Goal: Transaction & Acquisition: Obtain resource

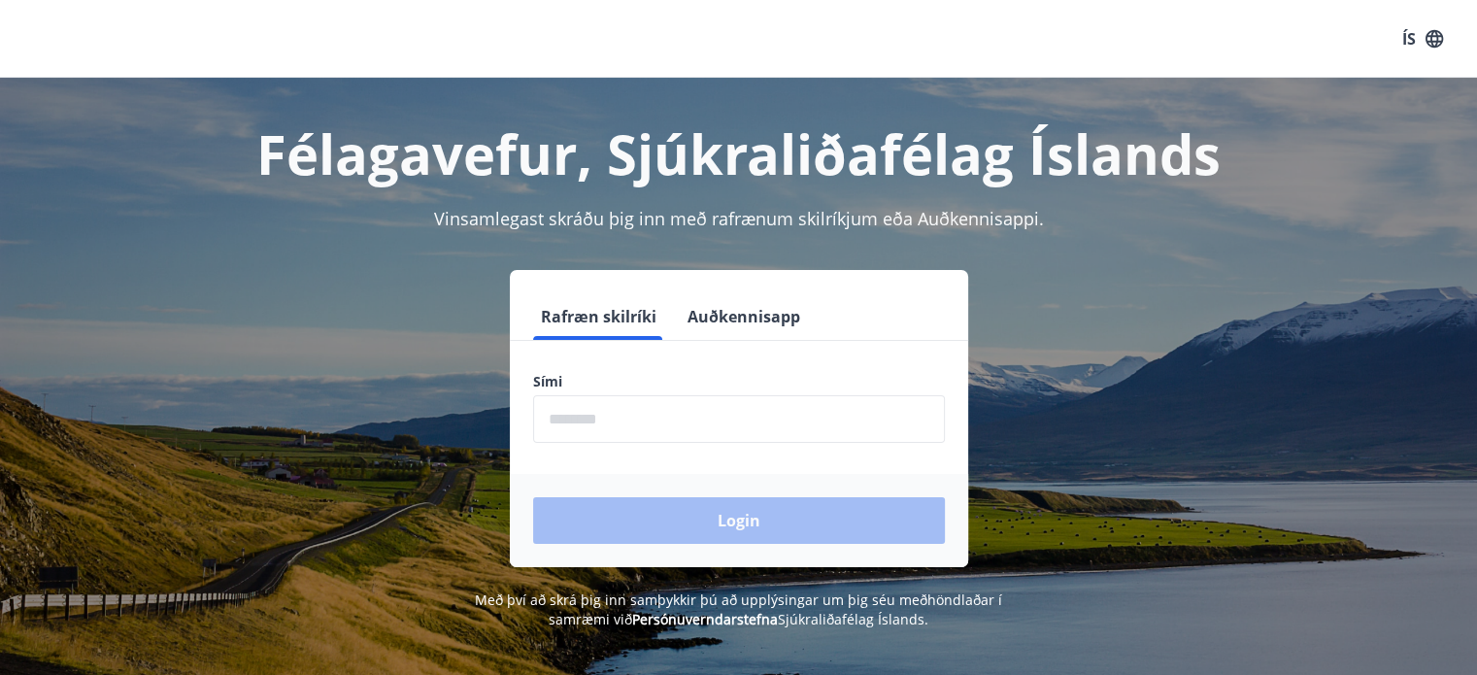
click at [602, 410] on input "phone" at bounding box center [739, 419] width 412 height 48
type input "********"
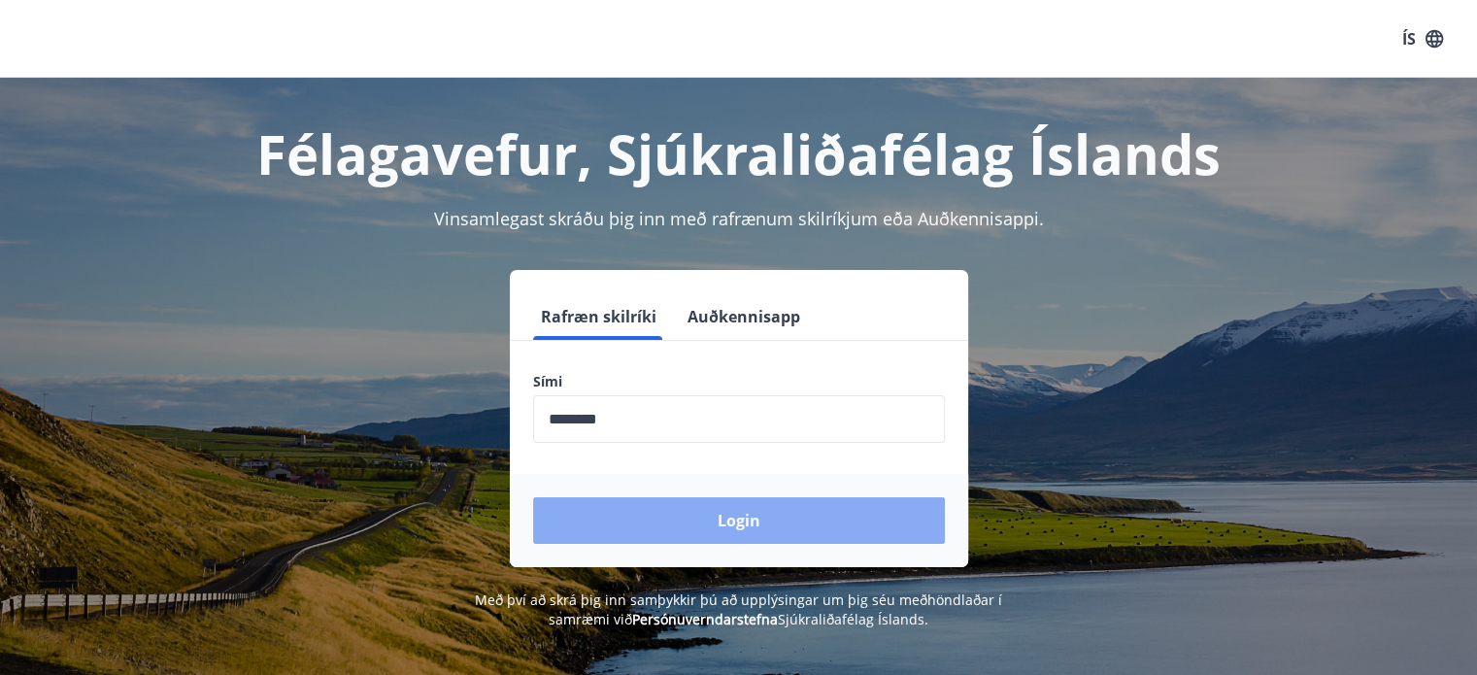
click at [730, 505] on button "Login" at bounding box center [739, 520] width 412 height 47
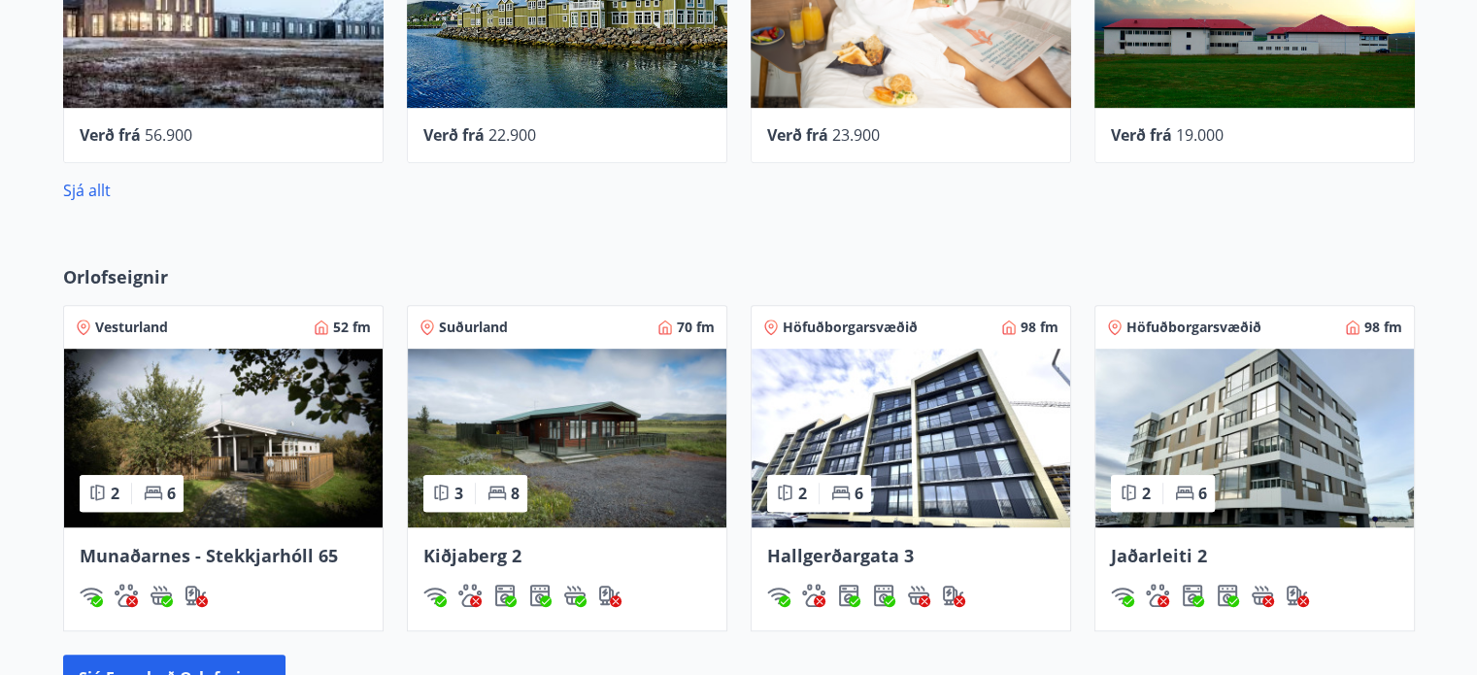
scroll to position [971, 0]
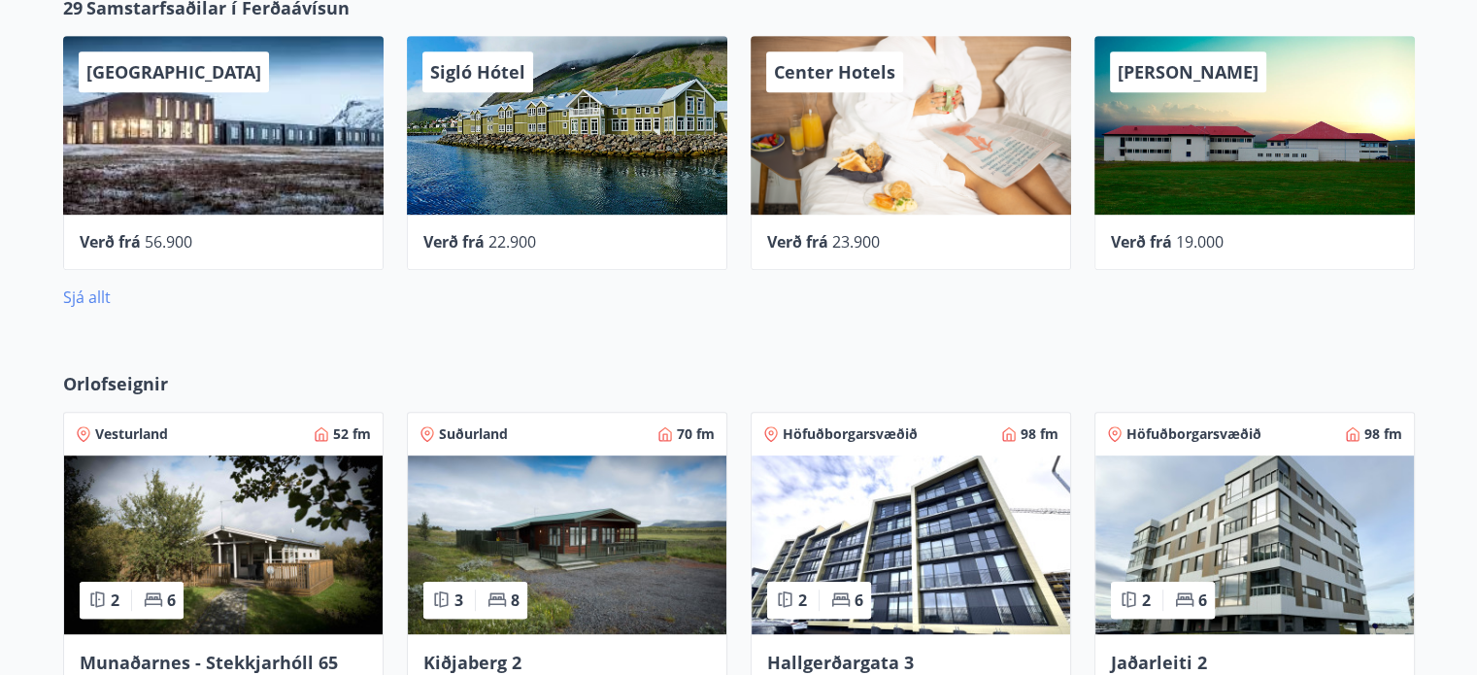
click at [99, 290] on link "Sjá allt" at bounding box center [87, 297] width 48 height 21
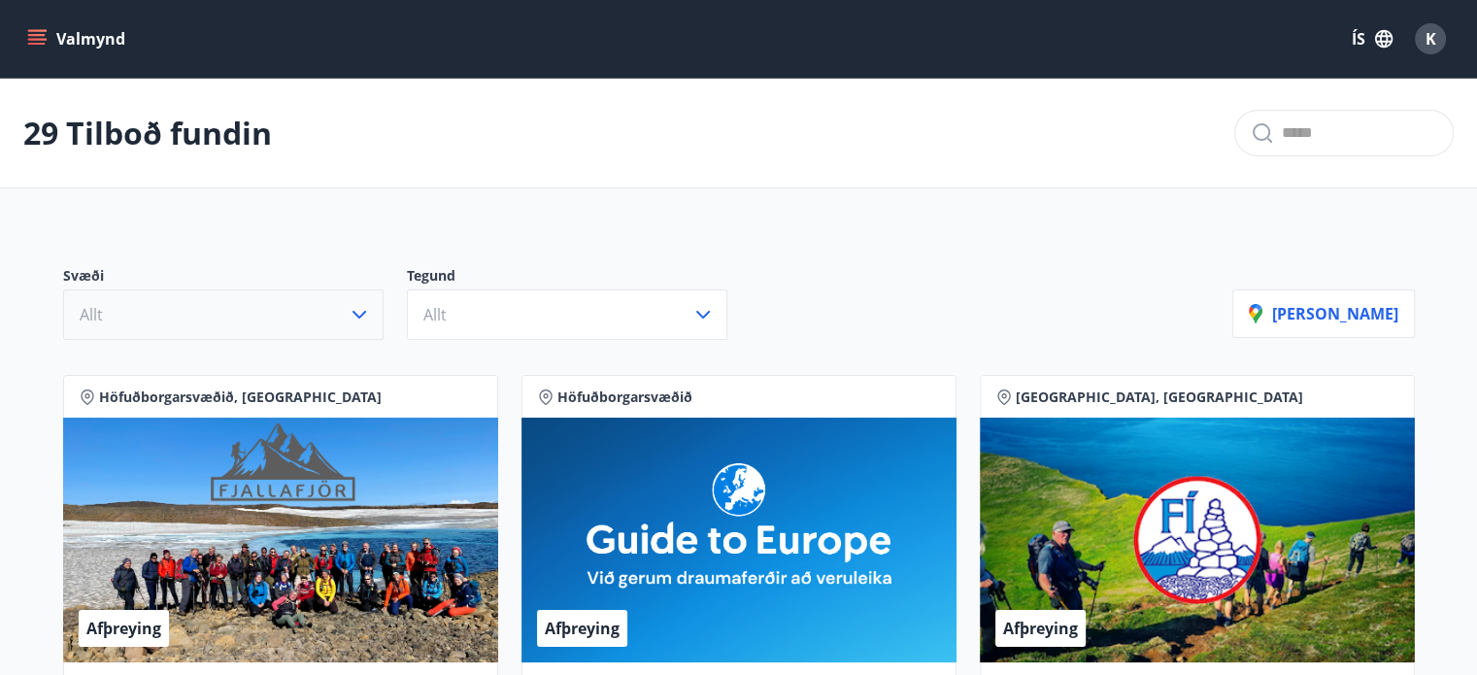
click at [360, 306] on icon "button" at bounding box center [359, 314] width 23 height 23
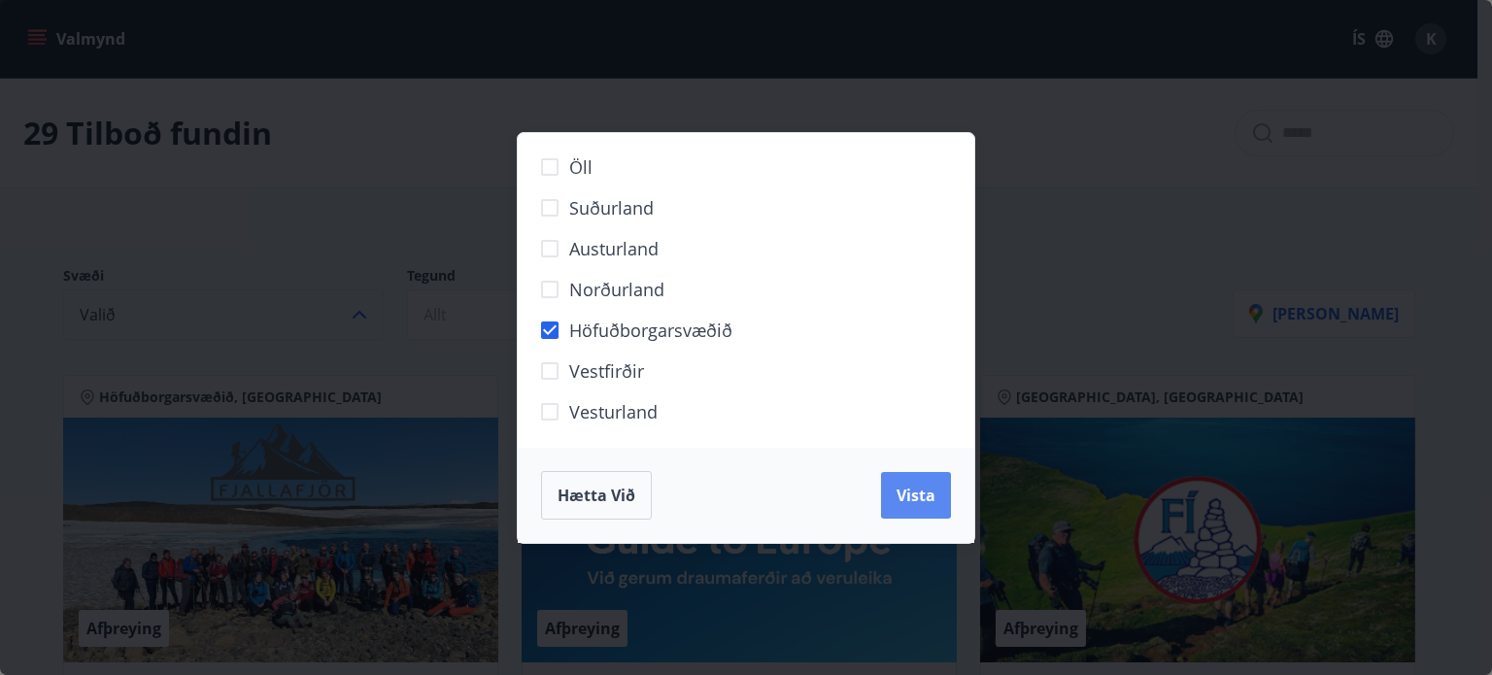
click at [916, 491] on span "Vista" at bounding box center [915, 495] width 39 height 21
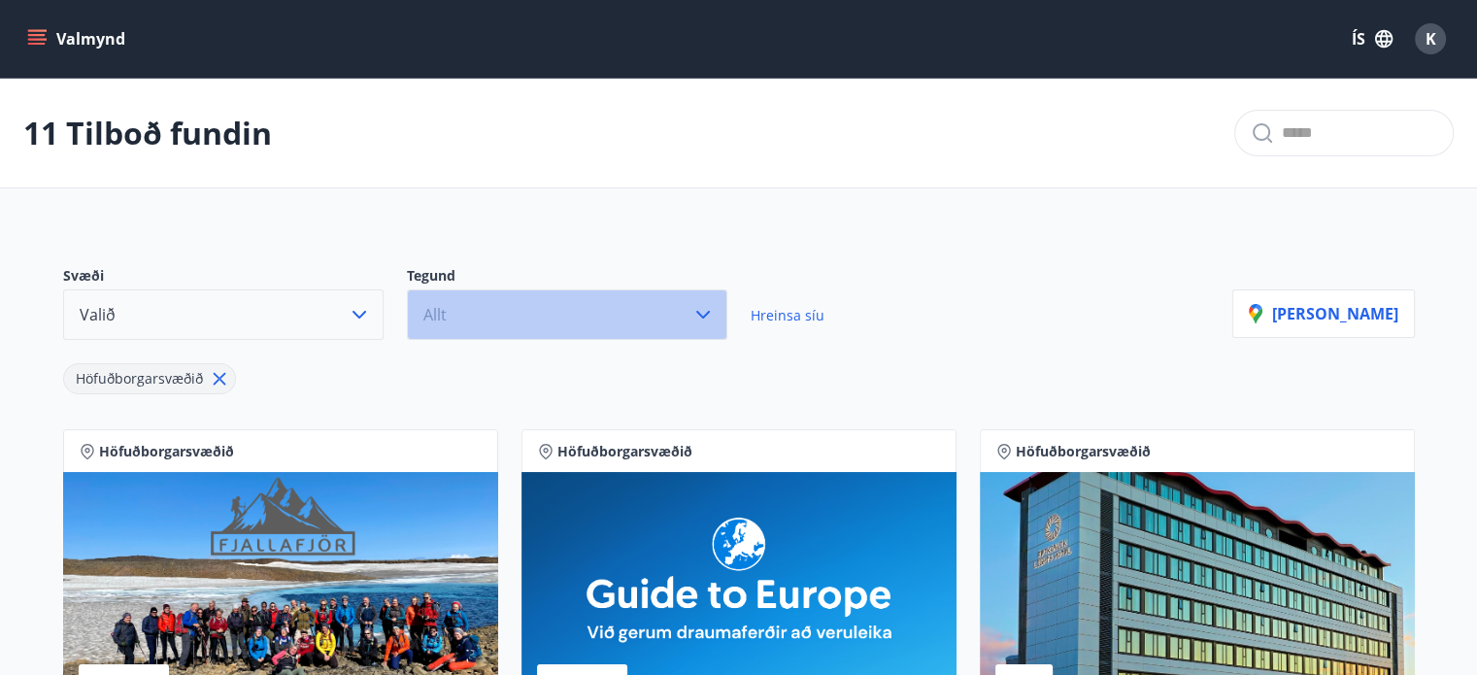
click at [699, 313] on icon "button" at bounding box center [703, 315] width 14 height 8
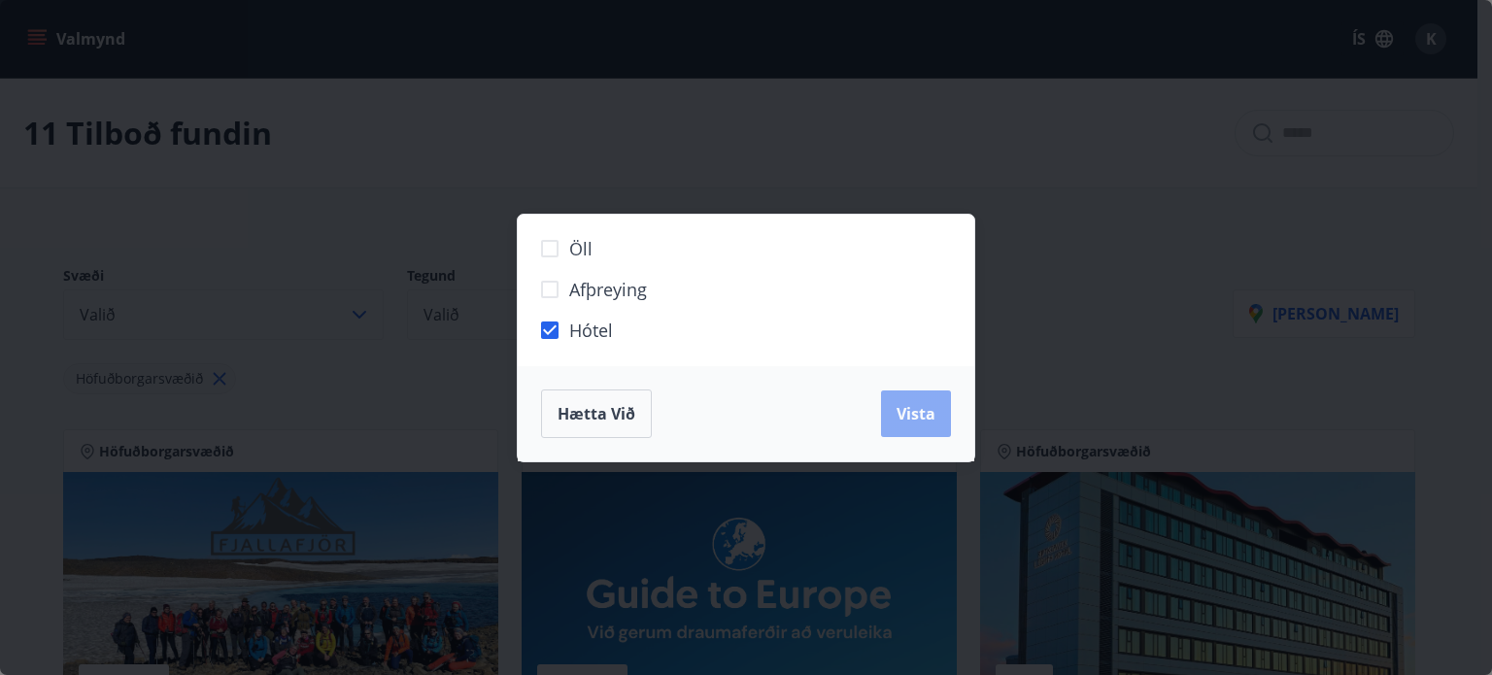
click at [913, 406] on span "Vista" at bounding box center [915, 413] width 39 height 21
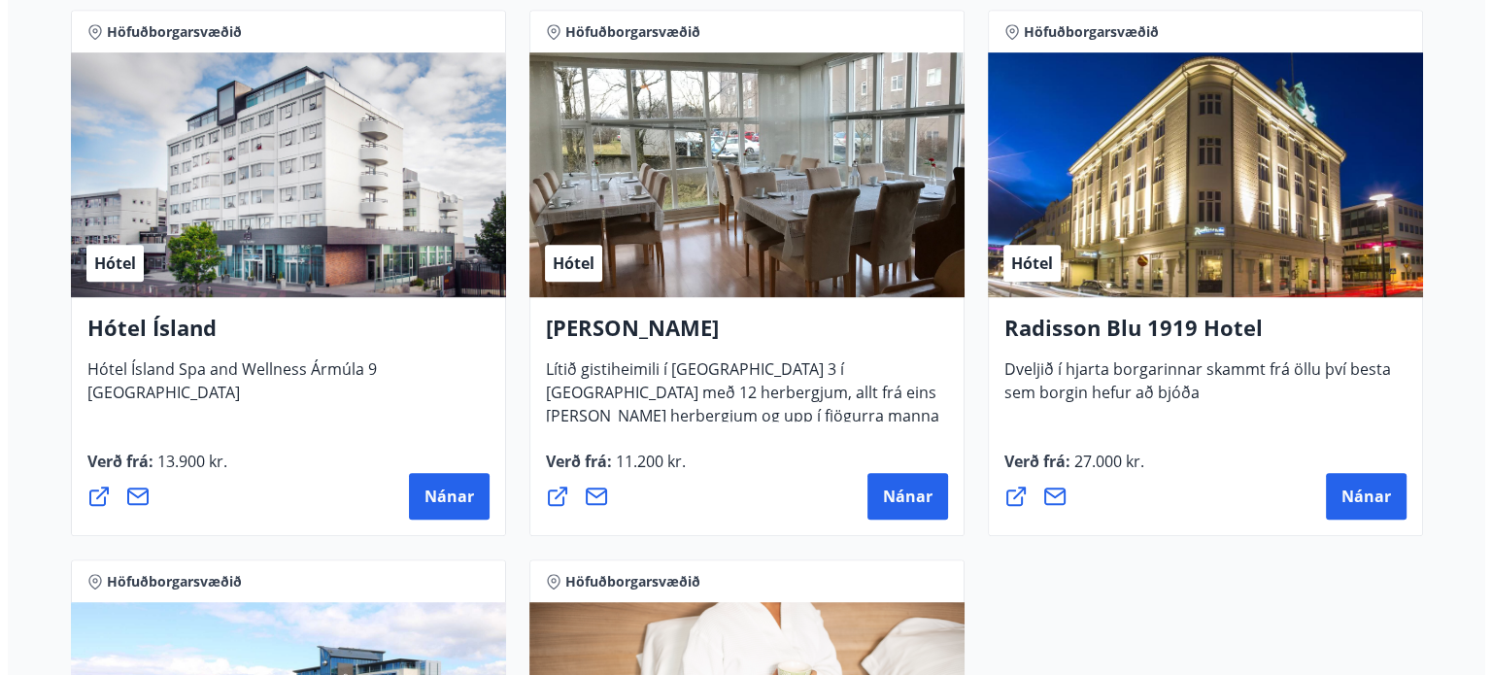
scroll to position [971, 0]
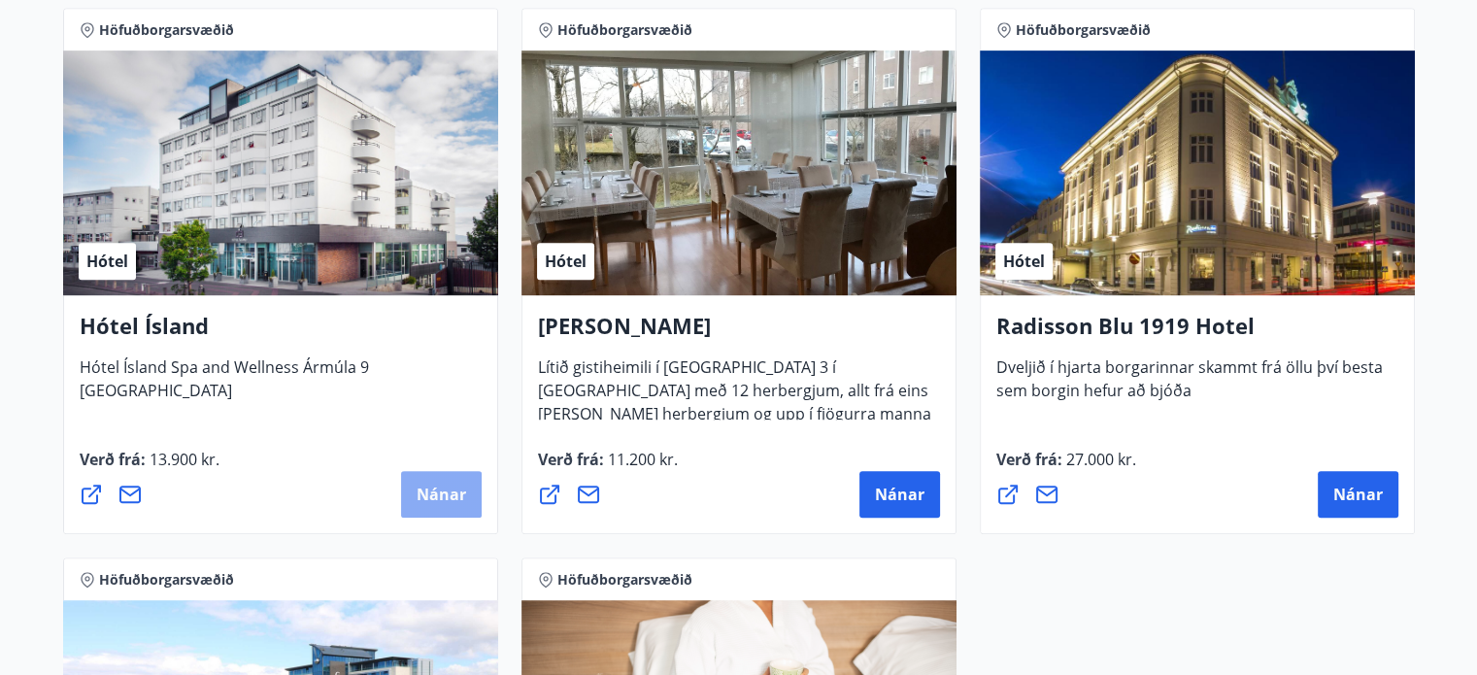
click at [429, 488] on span "Nánar" at bounding box center [442, 494] width 50 height 21
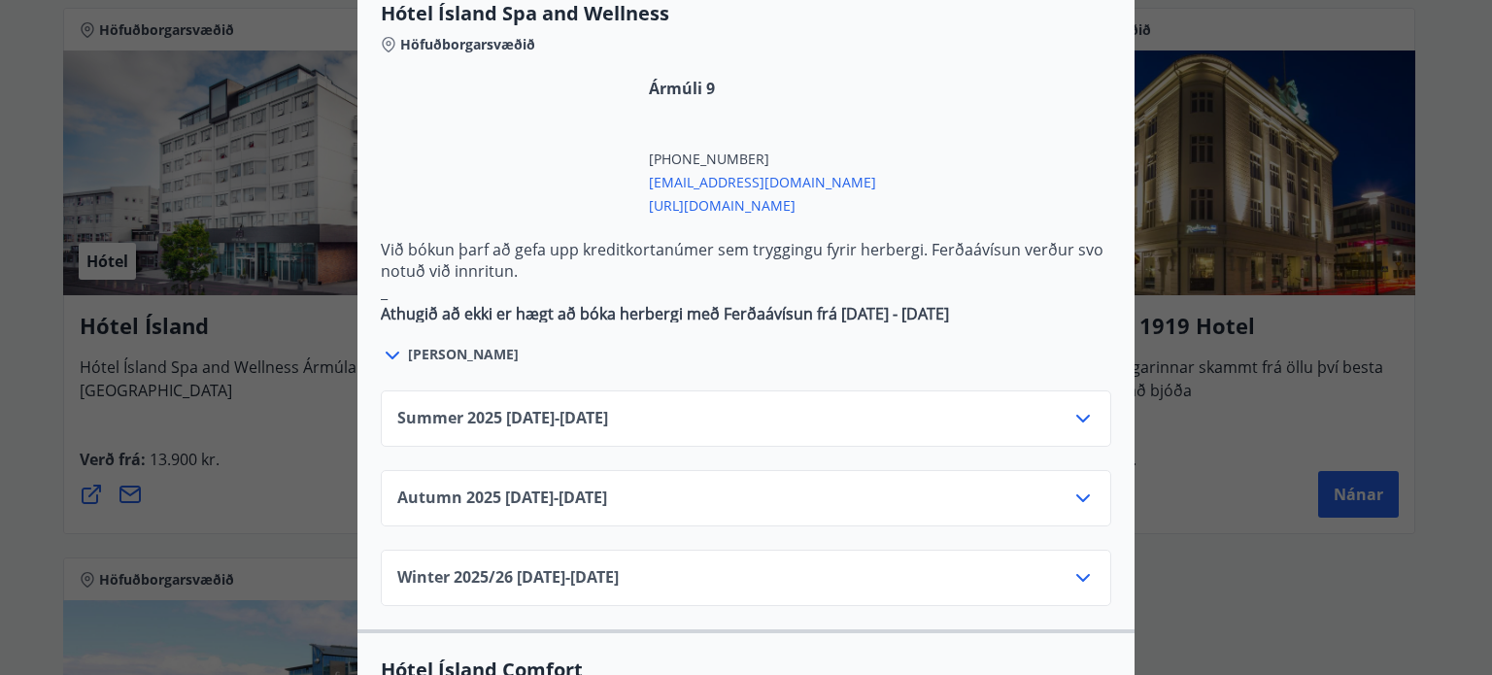
scroll to position [1165, 0]
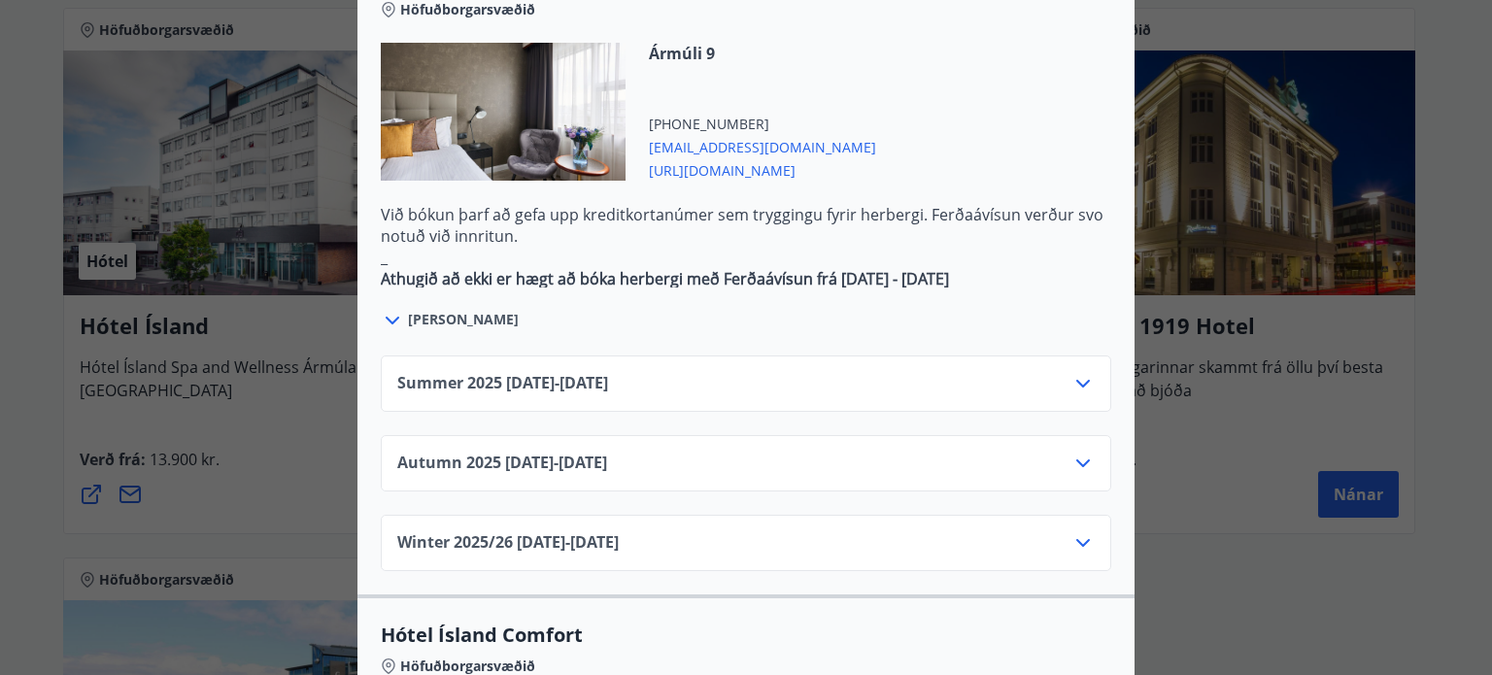
click at [1072, 372] on icon at bounding box center [1082, 383] width 23 height 23
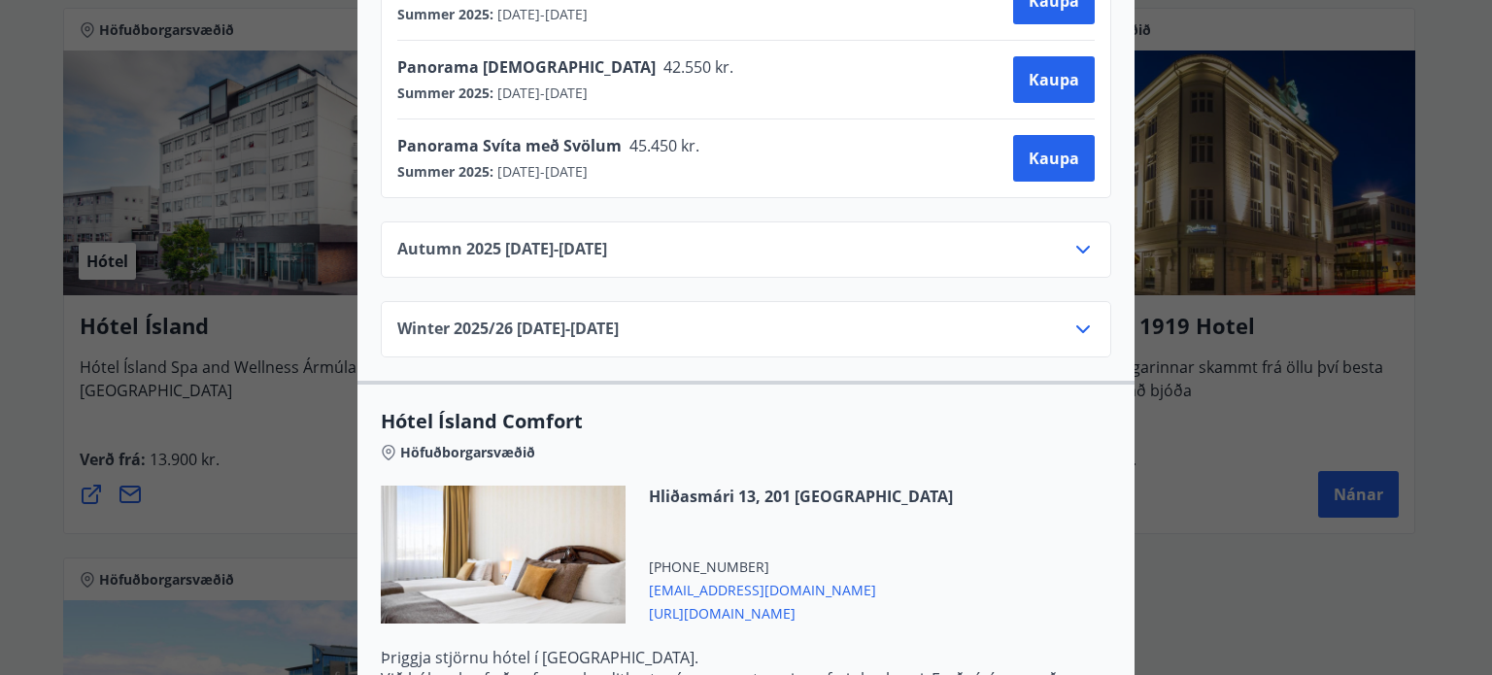
scroll to position [1845, 0]
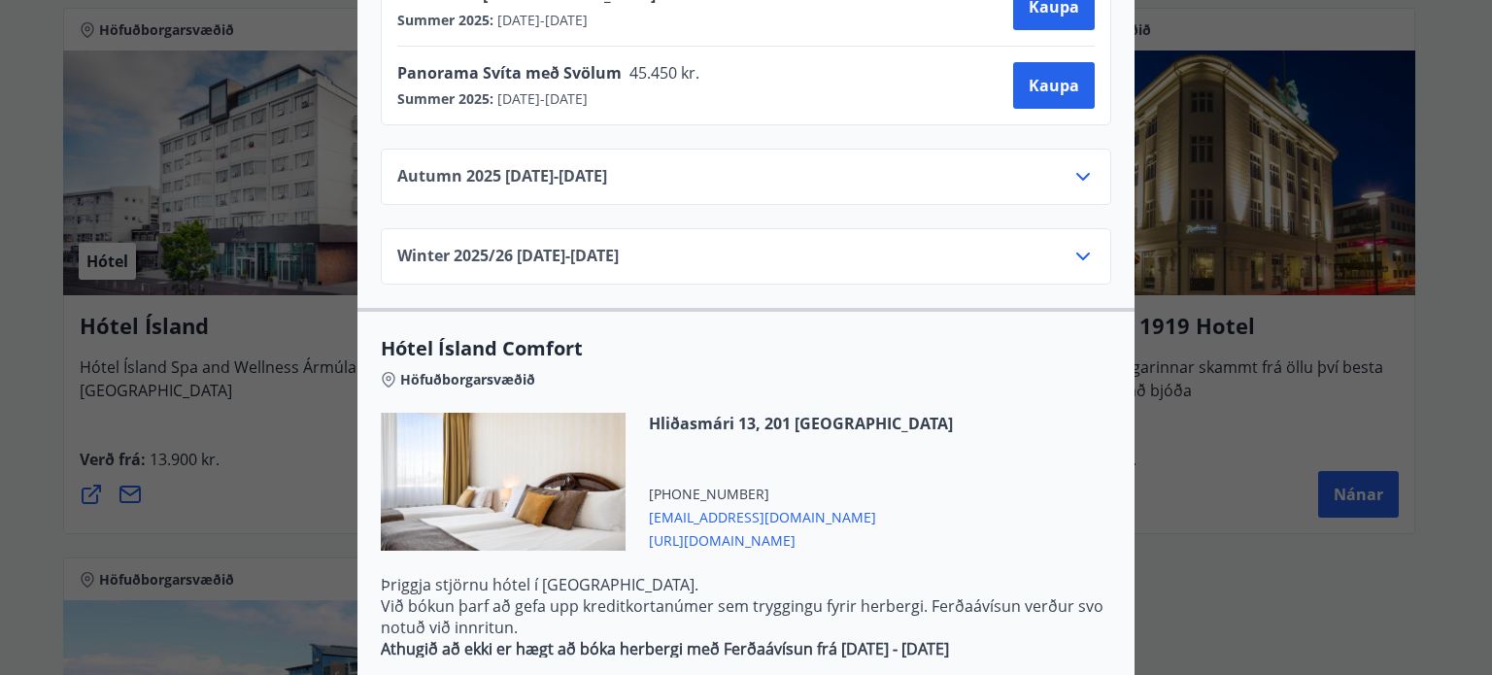
click at [1075, 165] on icon at bounding box center [1082, 176] width 23 height 23
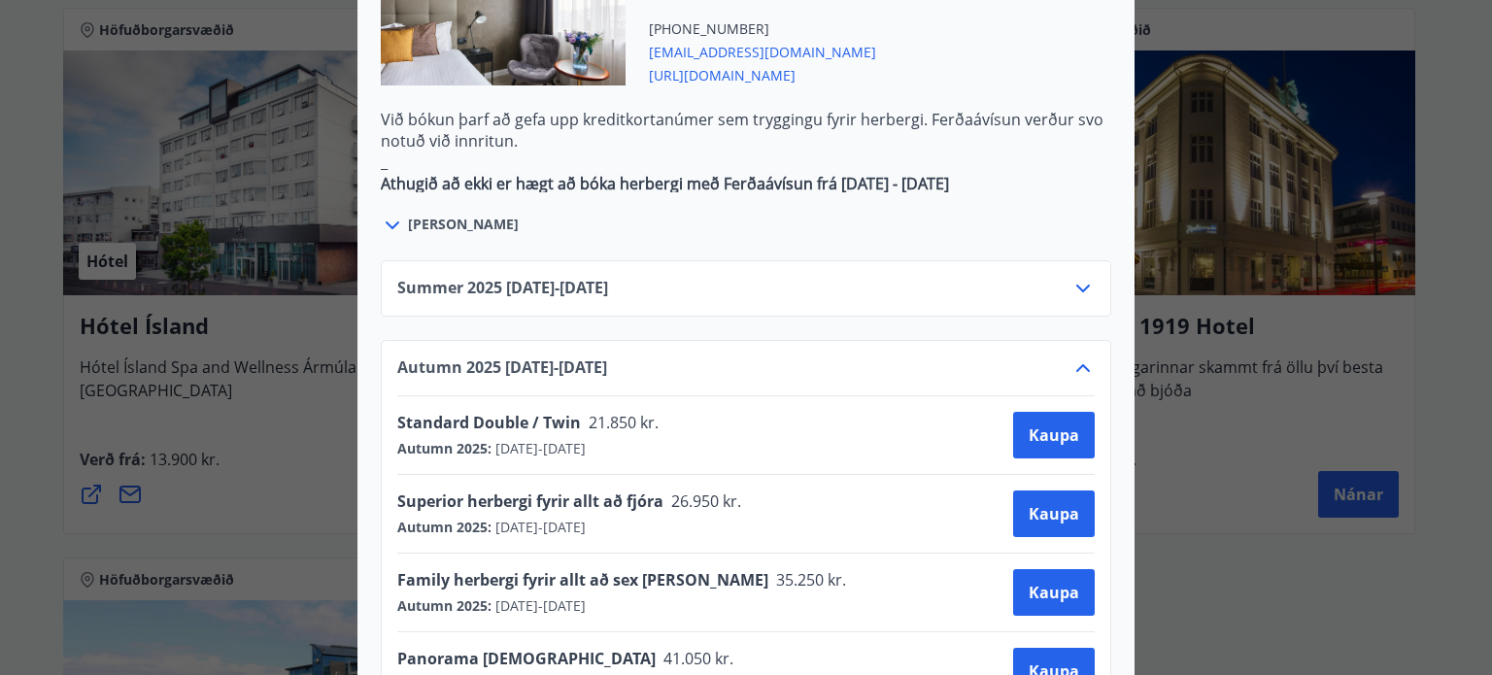
scroll to position [1165, 0]
